Goal: Information Seeking & Learning: Learn about a topic

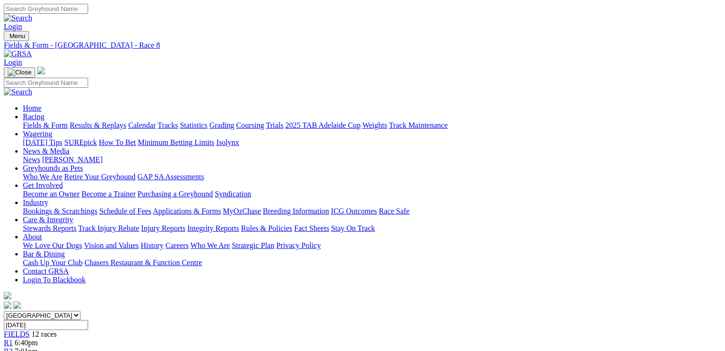
click at [42, 121] on link "Fields & Form" at bounding box center [45, 125] width 45 height 8
select select "QLD"
click at [81, 311] on select "South Australia New South Wales Northern Territory Queensland Tasmania Victoria…" at bounding box center [42, 315] width 77 height 9
click at [64, 311] on select "South Australia New South Wales Northern Territory Queensland Tasmania Victoria…" at bounding box center [42, 315] width 77 height 9
click at [81, 311] on select "[GEOGRAPHIC_DATA] [GEOGRAPHIC_DATA] [GEOGRAPHIC_DATA] [GEOGRAPHIC_DATA] [GEOGRA…" at bounding box center [42, 315] width 77 height 9
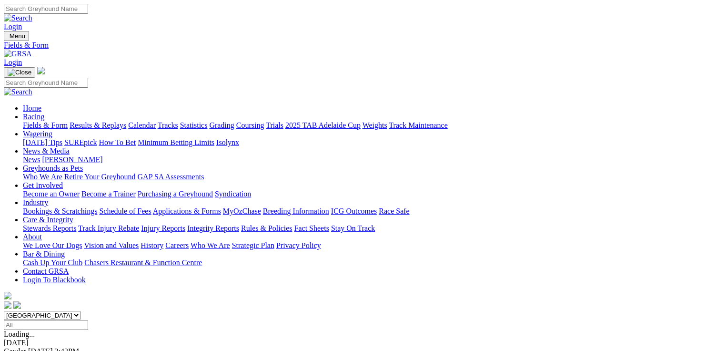
select select "QLD"
click at [64, 311] on select "[GEOGRAPHIC_DATA] [GEOGRAPHIC_DATA] [GEOGRAPHIC_DATA] [GEOGRAPHIC_DATA] [GEOGRA…" at bounding box center [42, 315] width 77 height 9
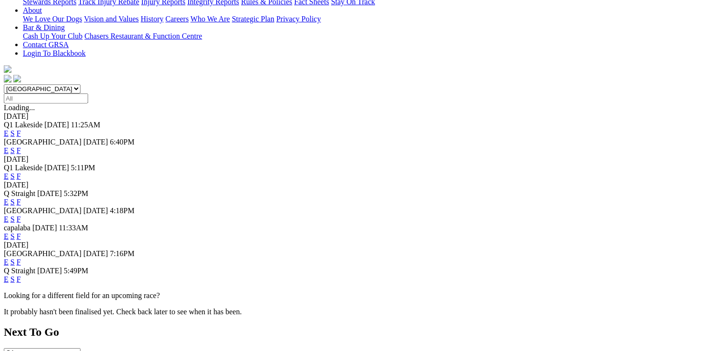
scroll to position [76, 0]
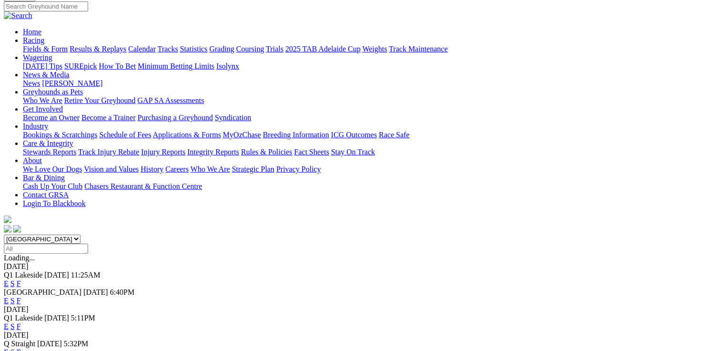
click at [9, 279] on link "E" at bounding box center [6, 283] width 5 height 8
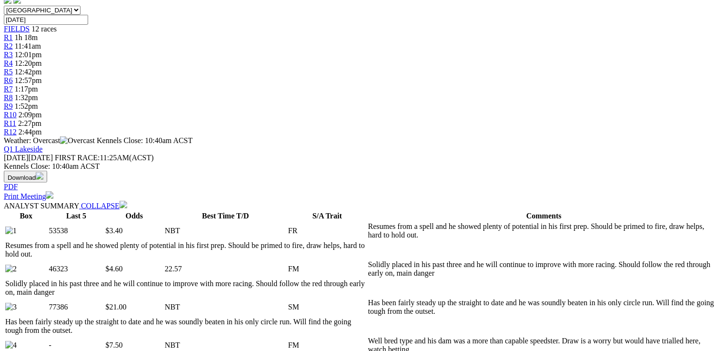
scroll to position [76, 0]
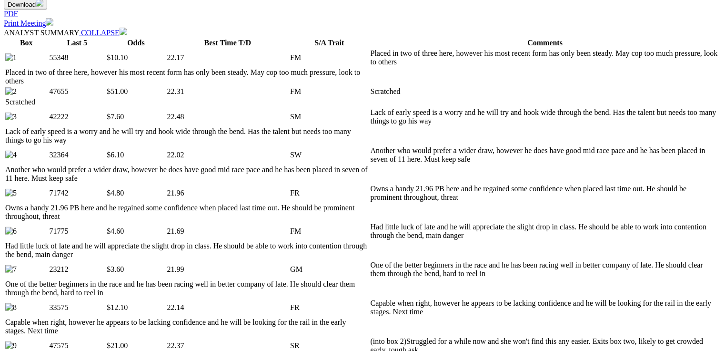
scroll to position [534, 0]
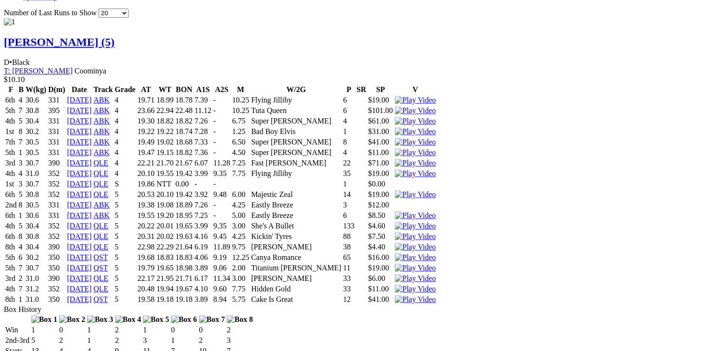
scroll to position [1124, 0]
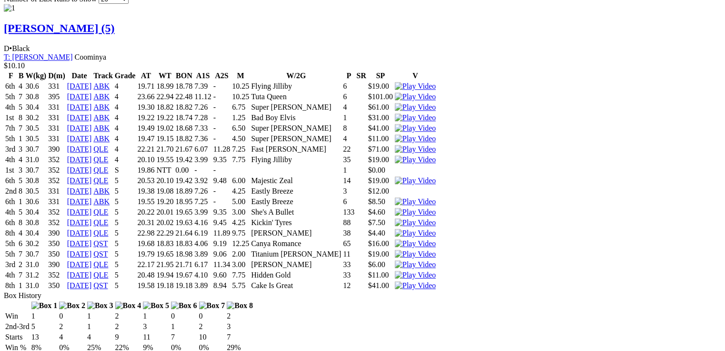
drag, startPoint x: 307, startPoint y: 158, endPoint x: 320, endPoint y: 156, distance: 13.0
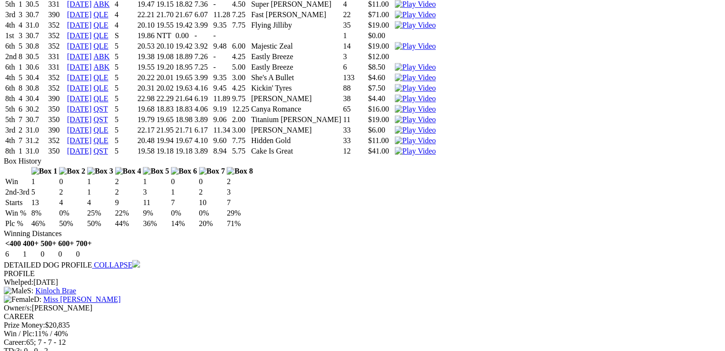
scroll to position [1132, 0]
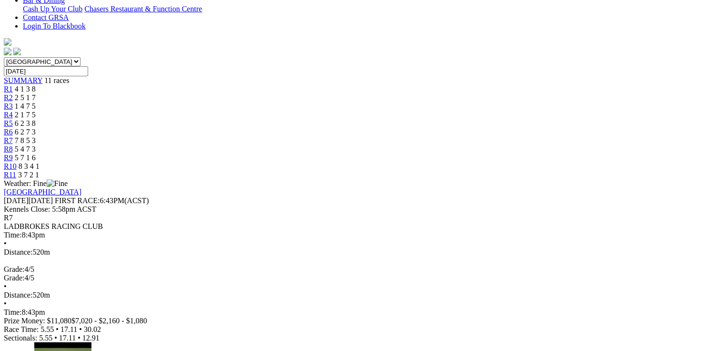
scroll to position [267, 0]
